Goal: Information Seeking & Learning: Learn about a topic

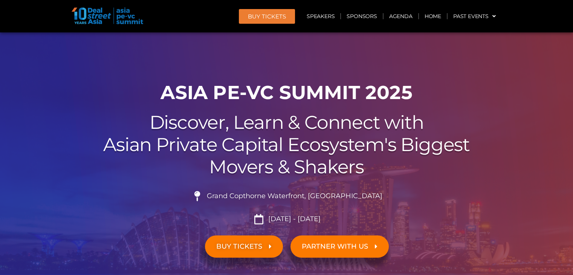
click at [305, 196] on span "Grand Copthorne Waterfront, [GEOGRAPHIC_DATA]​" at bounding box center [293, 196] width 177 height 8
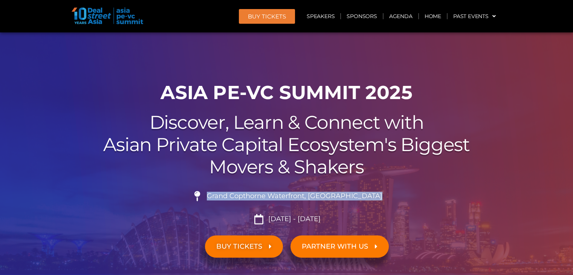
click at [305, 196] on span "Grand Copthorne Waterfront, [GEOGRAPHIC_DATA]​" at bounding box center [293, 196] width 177 height 8
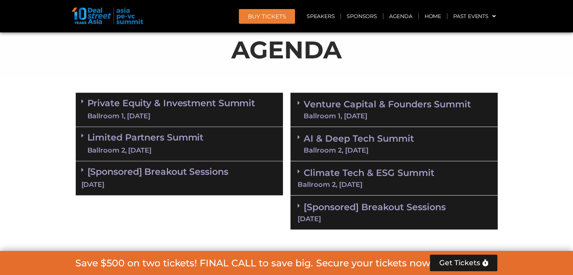
scroll to position [414, 0]
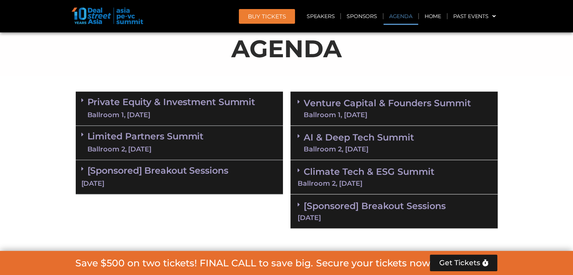
click at [114, 135] on link "Limited Partners [GEOGRAPHIC_DATA] 2, [DATE]" at bounding box center [145, 142] width 116 height 23
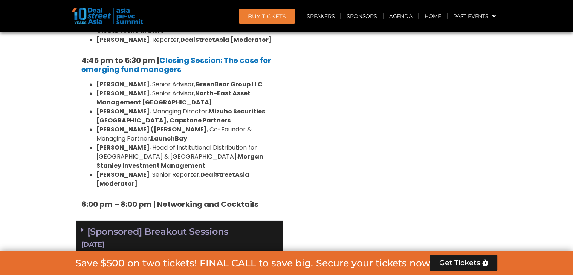
scroll to position [1242, 0]
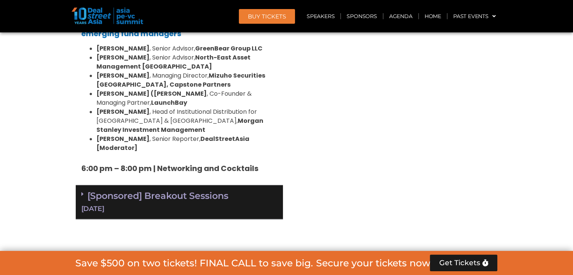
click at [88, 190] on link "[Sponsored] Breakout Sessions [DATE]" at bounding box center [179, 201] width 196 height 23
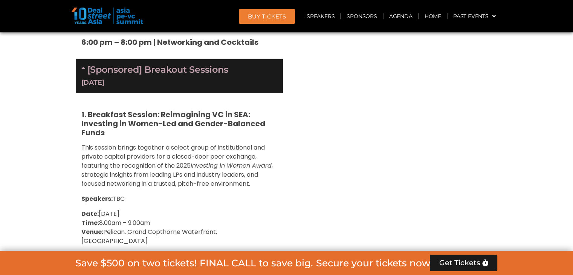
scroll to position [1318, 0]
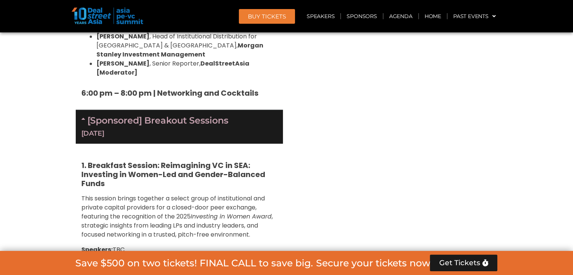
click at [88, 110] on div "[Sponsored] Breakout Sessions [DATE]" at bounding box center [179, 127] width 207 height 34
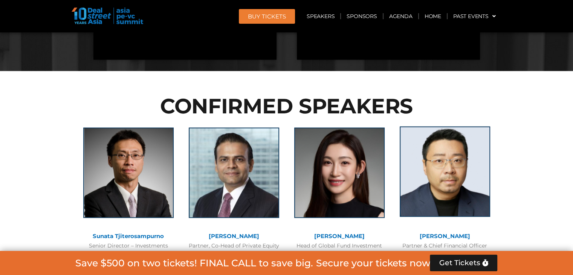
scroll to position [1619, 0]
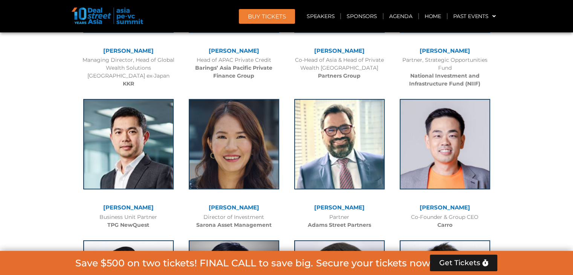
scroll to position [2447, 0]
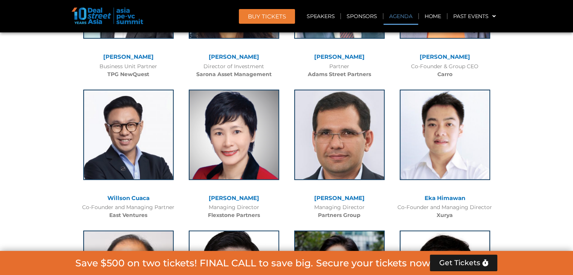
click at [402, 15] on link "Agenda" at bounding box center [400, 16] width 35 height 17
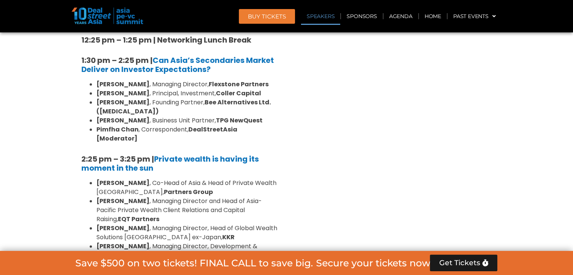
scroll to position [852, 0]
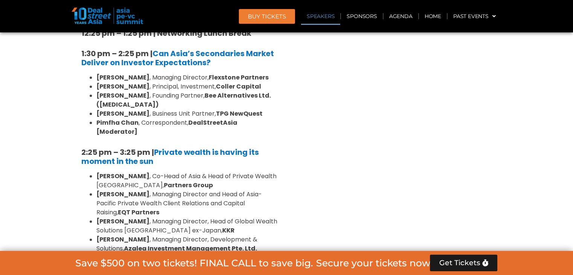
click at [162, 190] on li "[PERSON_NAME] , Managing Director and Head of Asia-Pacific Private Wealth Clien…" at bounding box center [186, 203] width 181 height 27
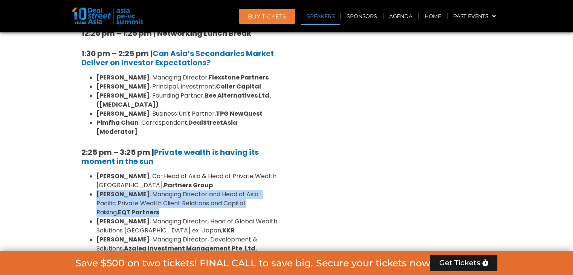
click at [161, 190] on li "[PERSON_NAME] , Managing Director and Head of Asia-Pacific Private Wealth Clien…" at bounding box center [186, 203] width 181 height 27
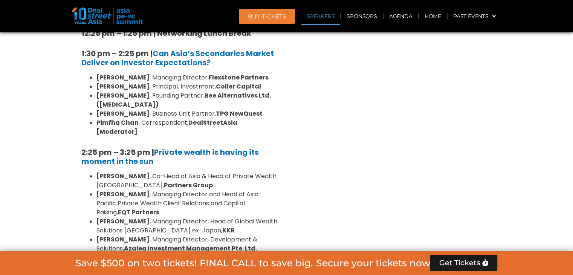
click at [216, 217] on li "[PERSON_NAME] , Managing Director, Head of Global Wealth Solutions [GEOGRAPHIC_…" at bounding box center [186, 226] width 181 height 18
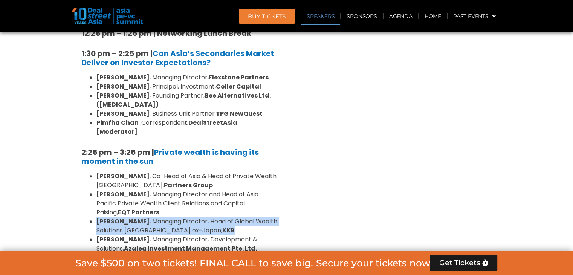
click at [216, 217] on li "[PERSON_NAME] , Managing Director, Head of Global Wealth Solutions [GEOGRAPHIC_…" at bounding box center [186, 226] width 181 height 18
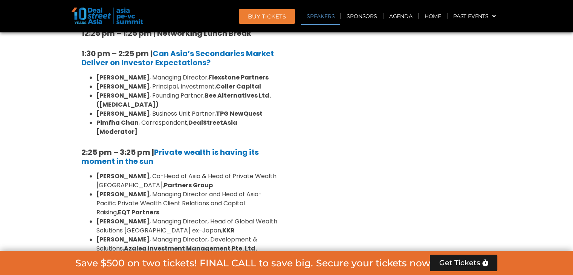
click at [236, 235] on li "[PERSON_NAME] , Managing Director, Development & Solutions, Azalea Investment M…" at bounding box center [186, 244] width 181 height 18
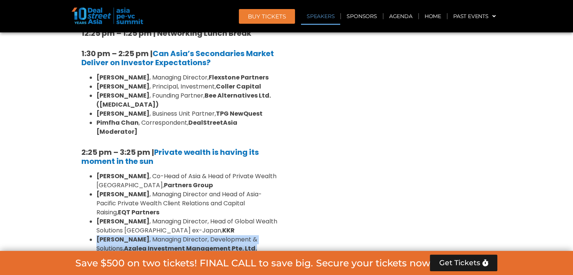
click at [236, 235] on li "[PERSON_NAME] , Managing Director, Development & Solutions, Azalea Investment M…" at bounding box center [186, 244] width 181 height 18
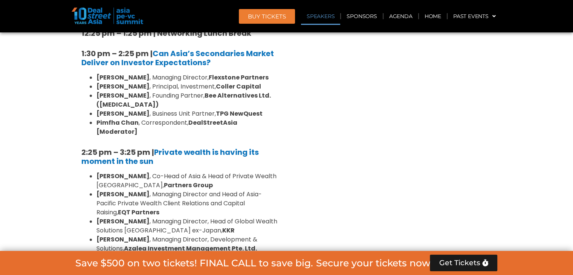
click at [250, 217] on li "[PERSON_NAME] , Managing Director, Head of Global Wealth Solutions [GEOGRAPHIC_…" at bounding box center [186, 226] width 181 height 18
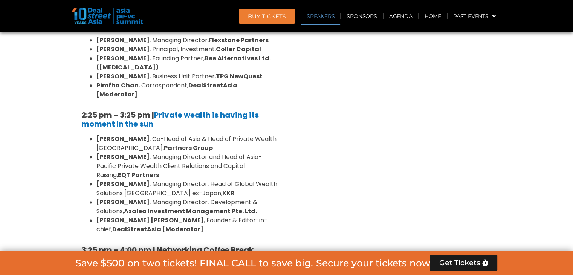
scroll to position [927, 0]
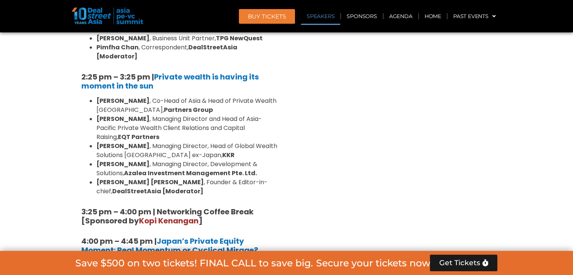
click at [219, 206] on strong "3:25 pm – 4:00 pm | Networking Coffee Break [Sponsored by [PERSON_NAME] ]" at bounding box center [167, 216] width 172 height 20
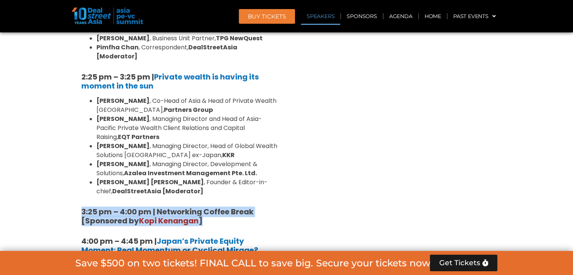
click at [219, 206] on strong "3:25 pm – 4:00 pm | Networking Coffee Break [Sponsored by [PERSON_NAME] ]" at bounding box center [167, 216] width 172 height 20
click at [245, 206] on strong "3:25 pm – 4:00 pm | Networking Coffee Break [Sponsored by [PERSON_NAME] ]" at bounding box center [167, 216] width 172 height 20
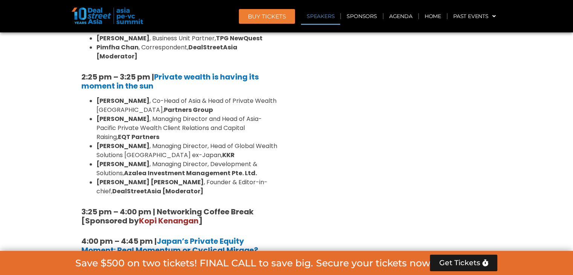
scroll to position [1078, 0]
